Goal: Navigation & Orientation: Find specific page/section

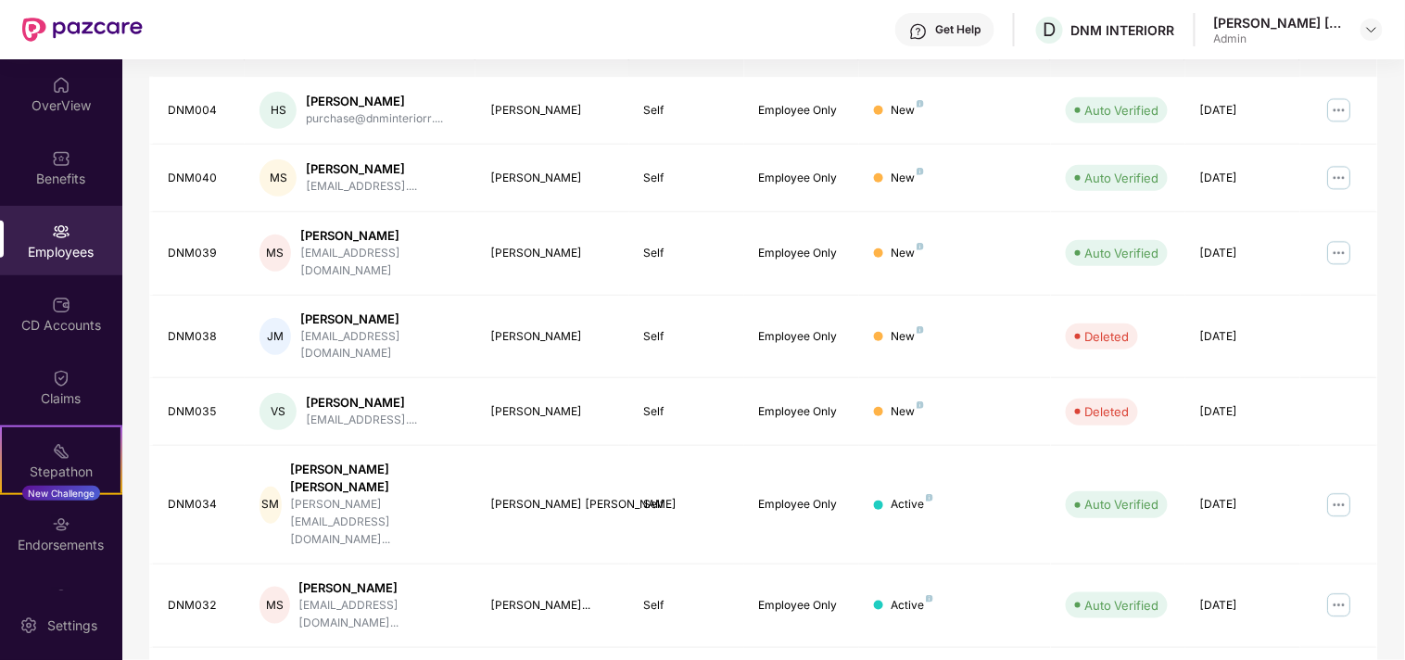
scroll to position [405, 0]
